Goal: Understand process/instructions: Learn about a topic

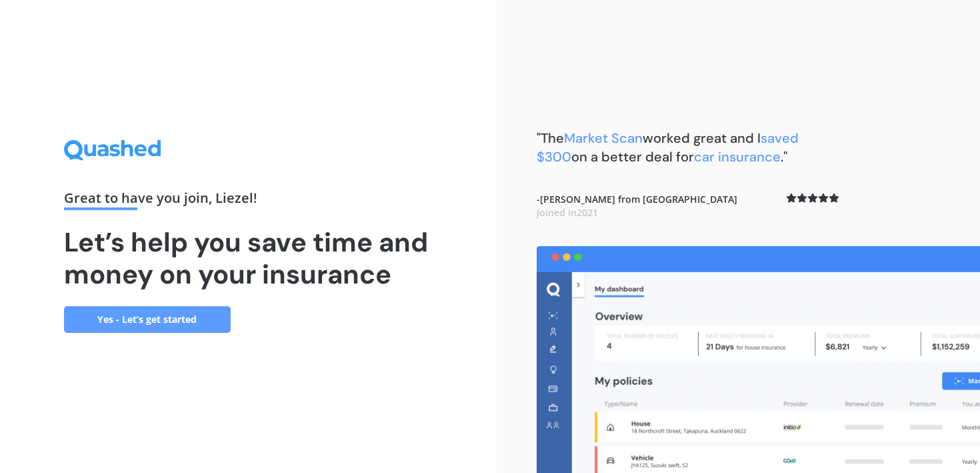
click at [223, 324] on link "Yes - Let’s get started" at bounding box center [147, 319] width 167 height 27
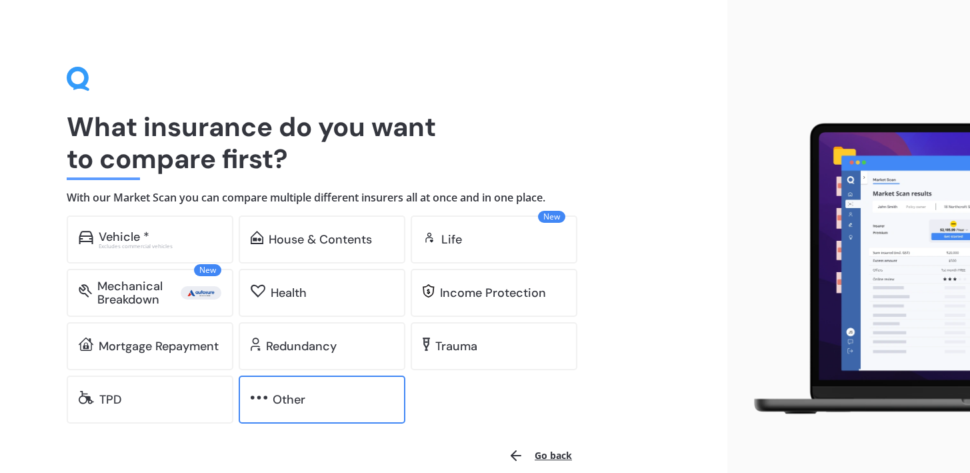
click at [319, 390] on div "Other" at bounding box center [322, 399] width 167 height 48
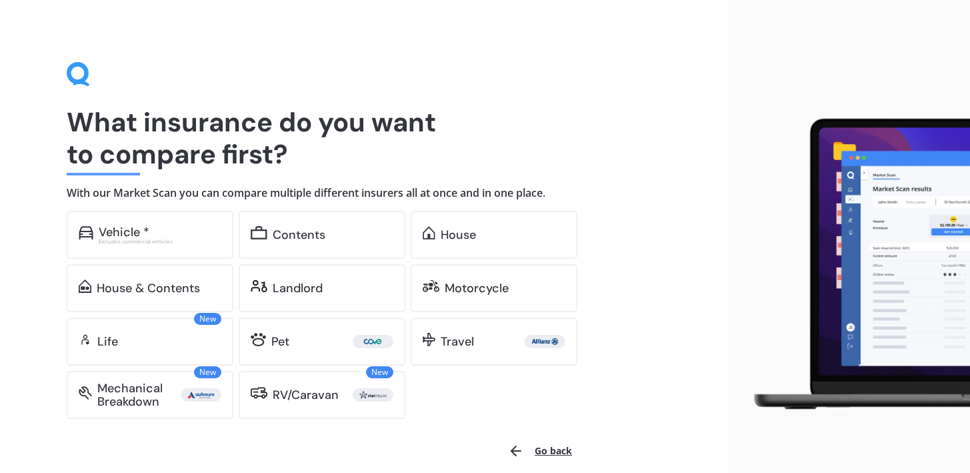
scroll to position [5, 0]
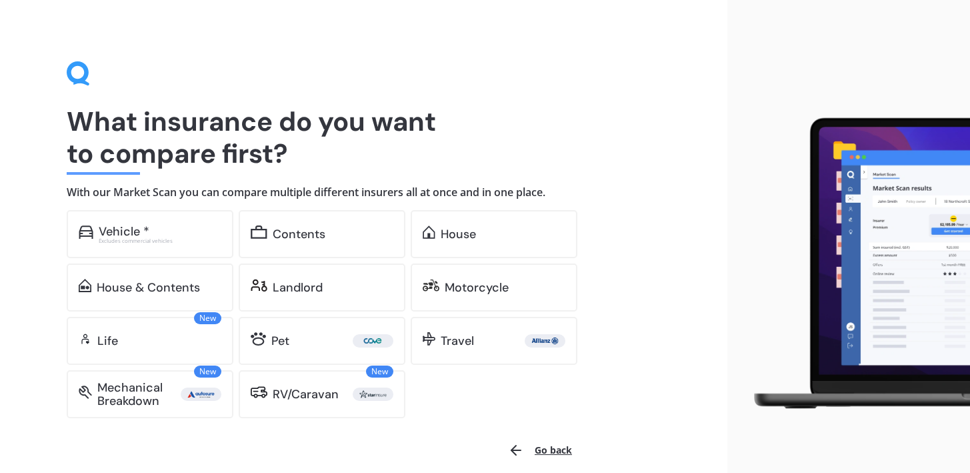
click at [544, 443] on button "Go back" at bounding box center [540, 450] width 80 height 32
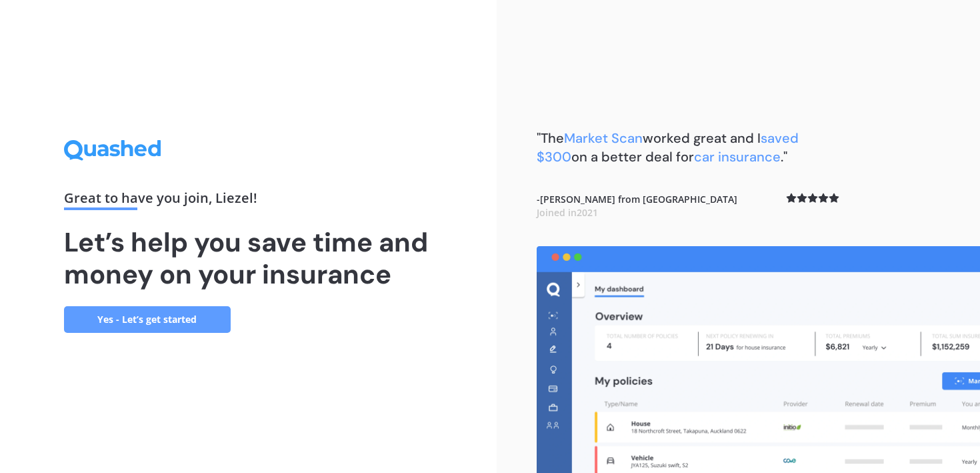
click at [177, 323] on link "Yes - Let’s get started" at bounding box center [147, 319] width 167 height 27
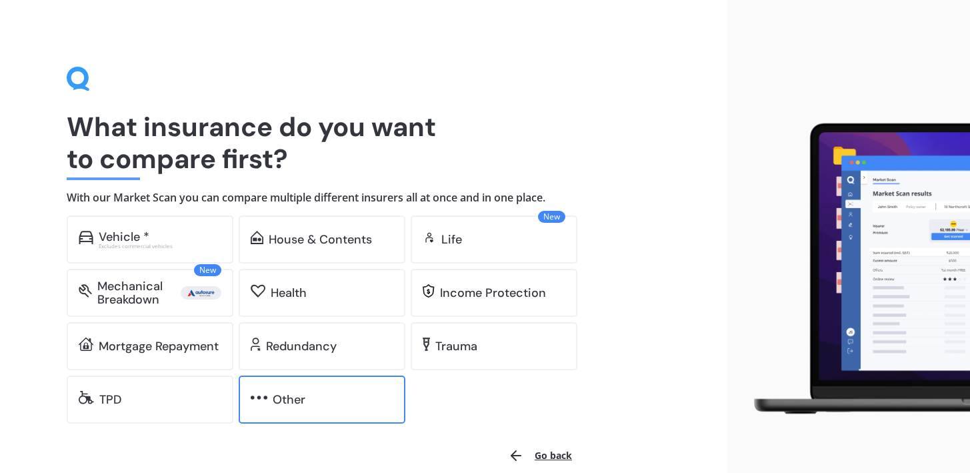
click at [357, 385] on div "Other" at bounding box center [322, 399] width 167 height 48
